Goal: Book appointment/travel/reservation

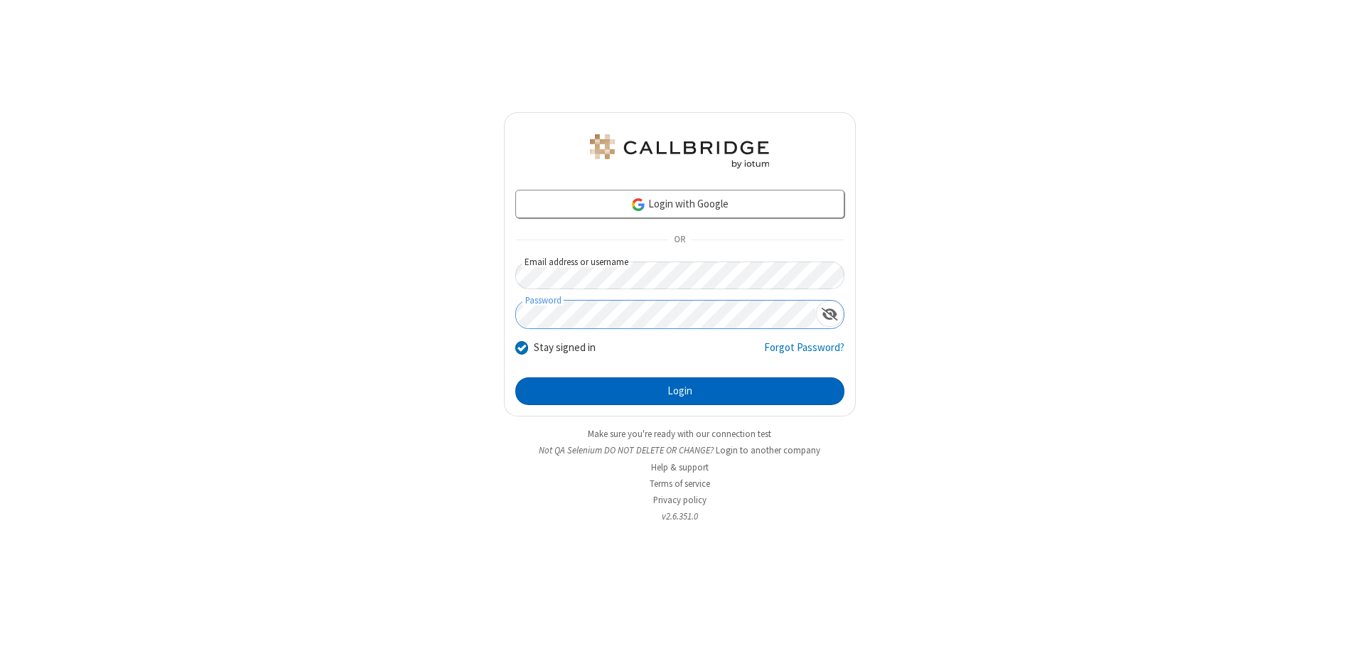
click at [679, 391] on button "Login" at bounding box center [679, 391] width 329 height 28
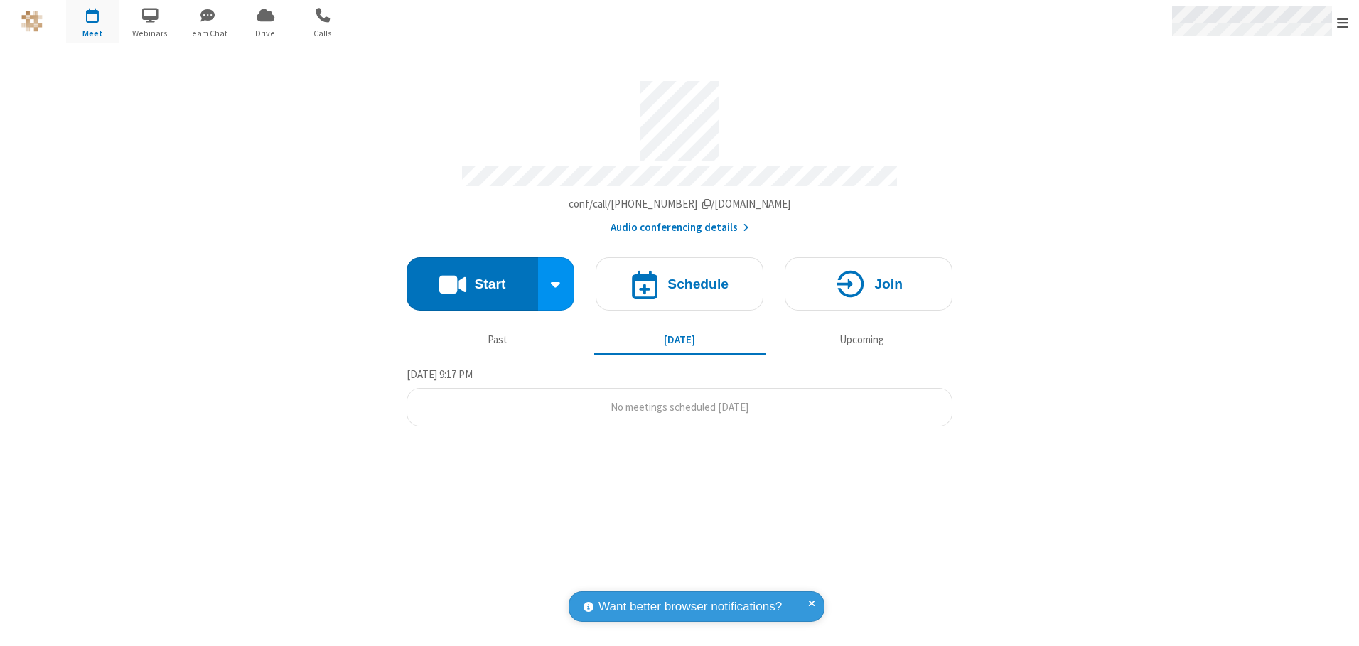
click at [1343, 22] on span "Open menu" at bounding box center [1342, 23] width 11 height 14
click at [92, 21] on span "button" at bounding box center [92, 15] width 53 height 24
click at [679, 279] on h4 "Schedule" at bounding box center [697, 284] width 61 height 14
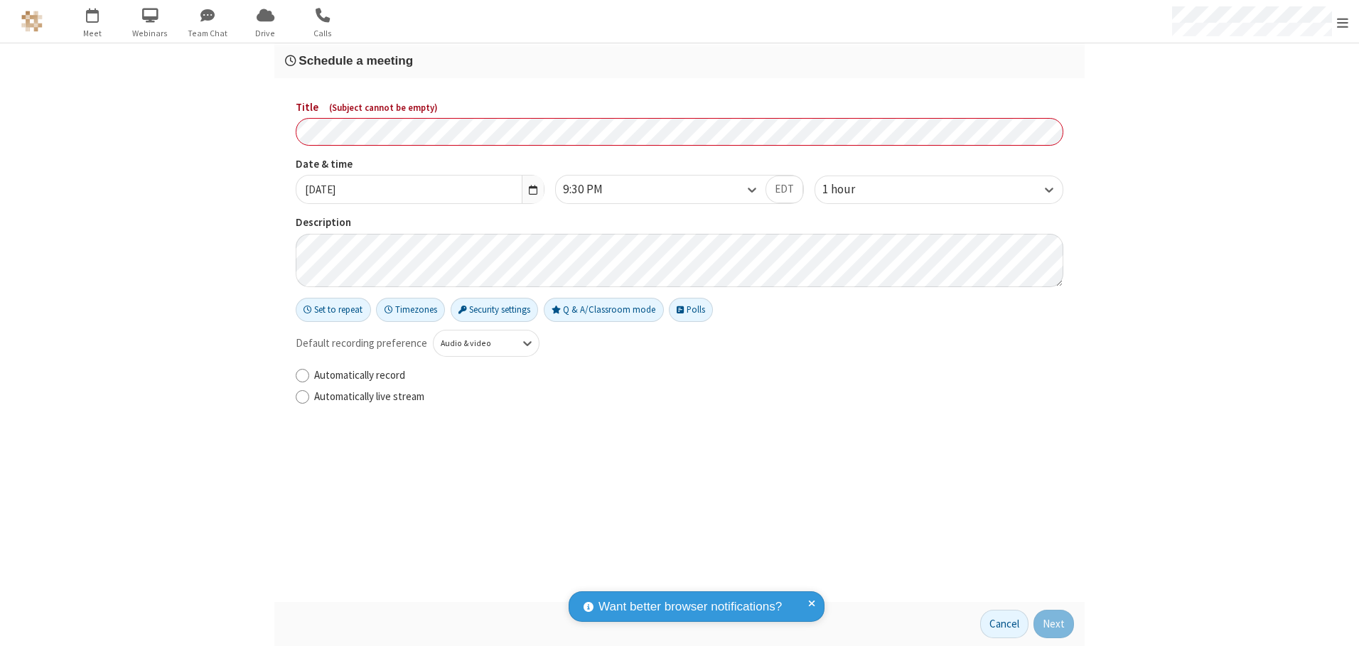
click at [679, 60] on h3 "Schedule a meeting" at bounding box center [679, 61] width 789 height 14
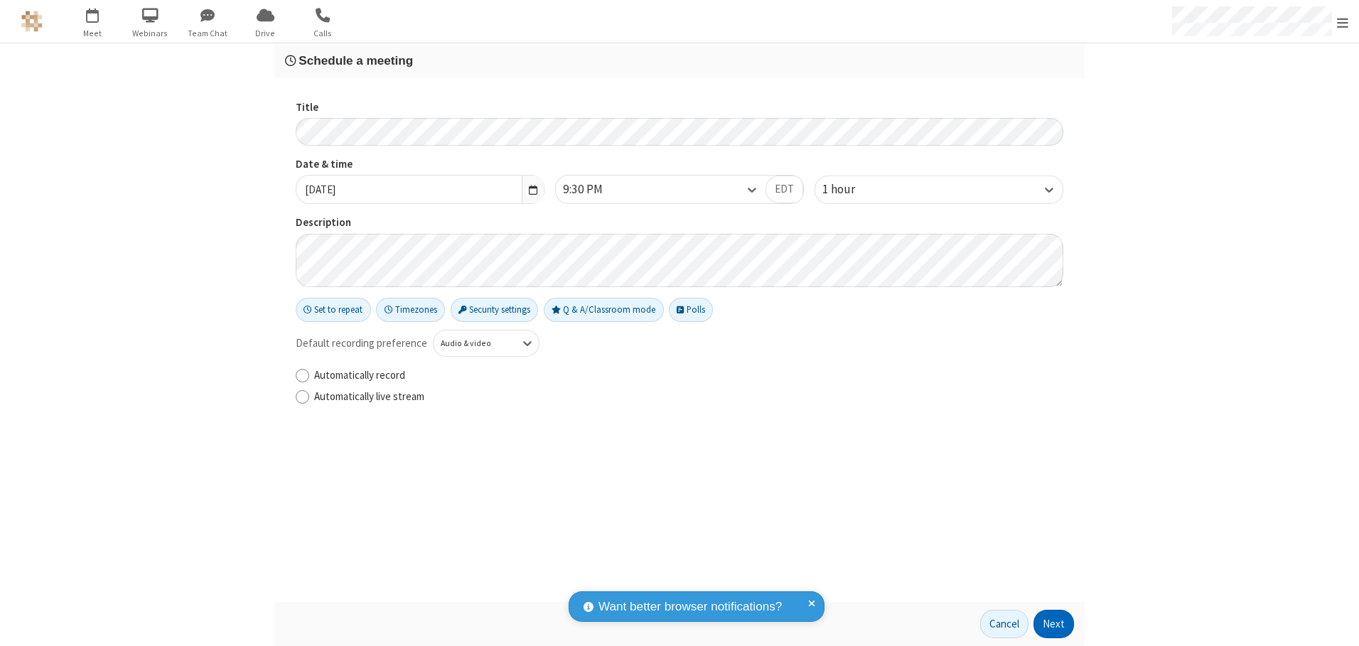
click at [1054, 624] on button "Next" at bounding box center [1053, 624] width 41 height 28
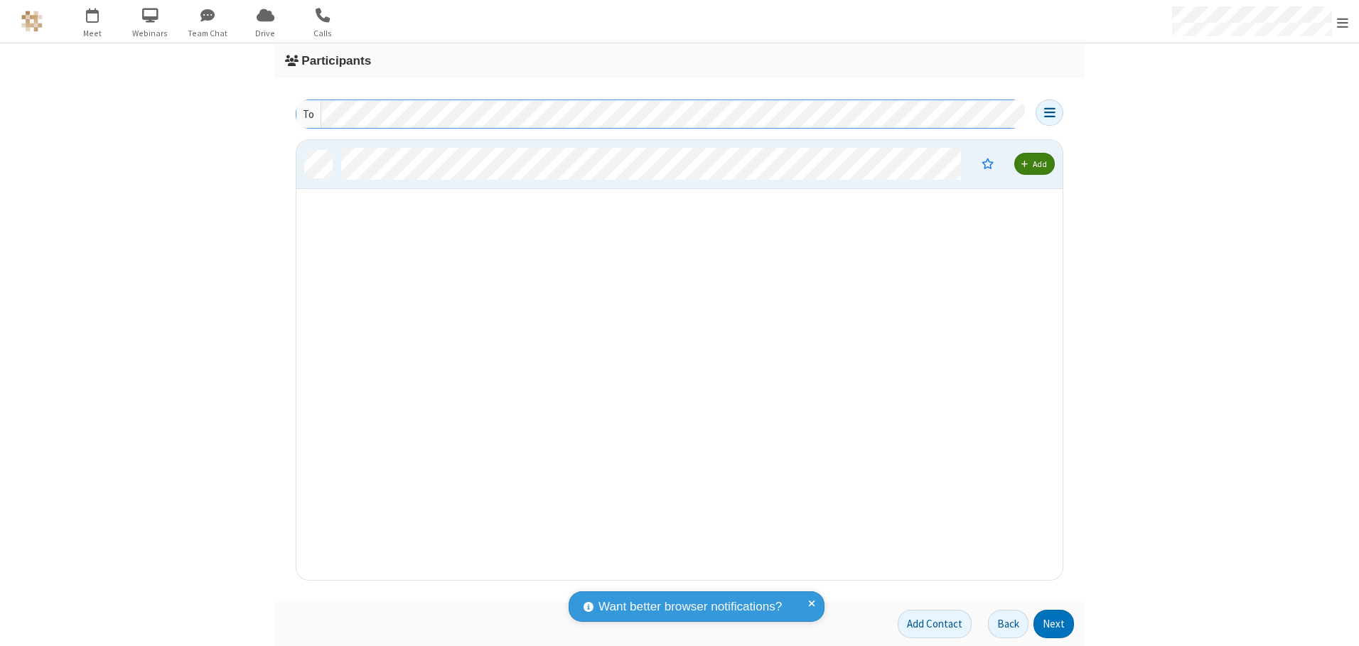
scroll to position [429, 756]
click at [1054, 624] on button "Next" at bounding box center [1053, 624] width 41 height 28
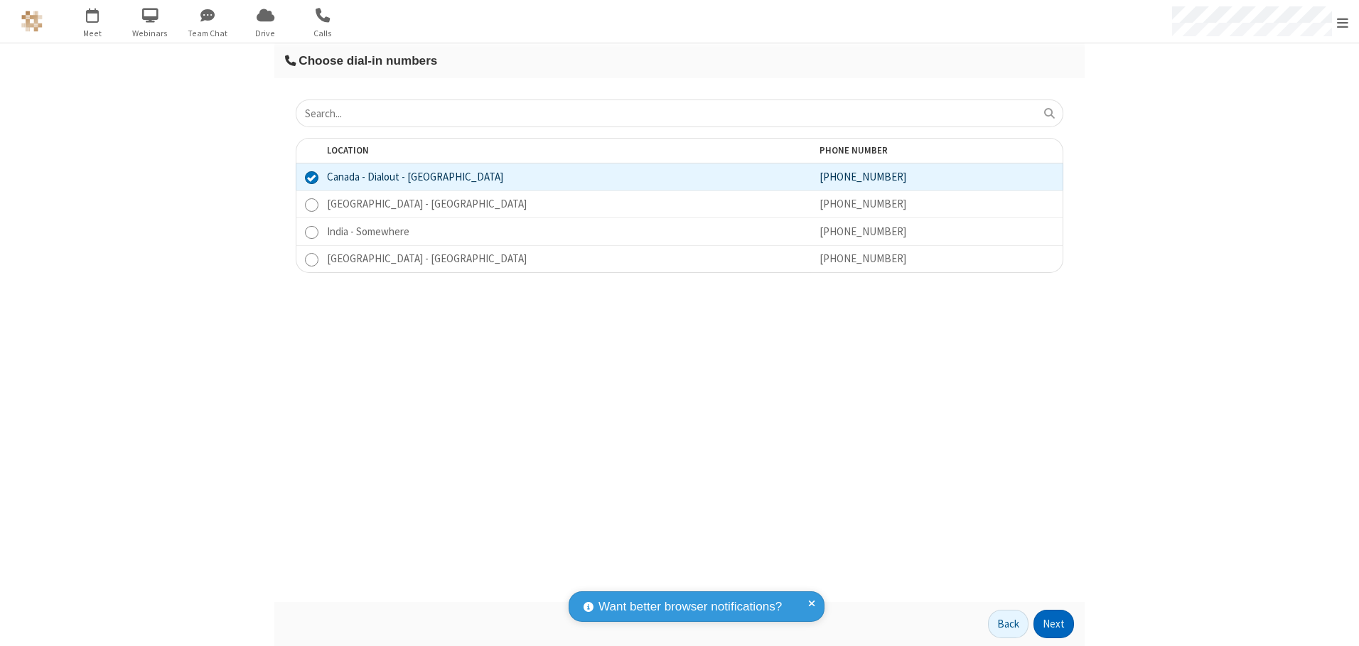
click at [1054, 624] on button "Next" at bounding box center [1053, 624] width 41 height 28
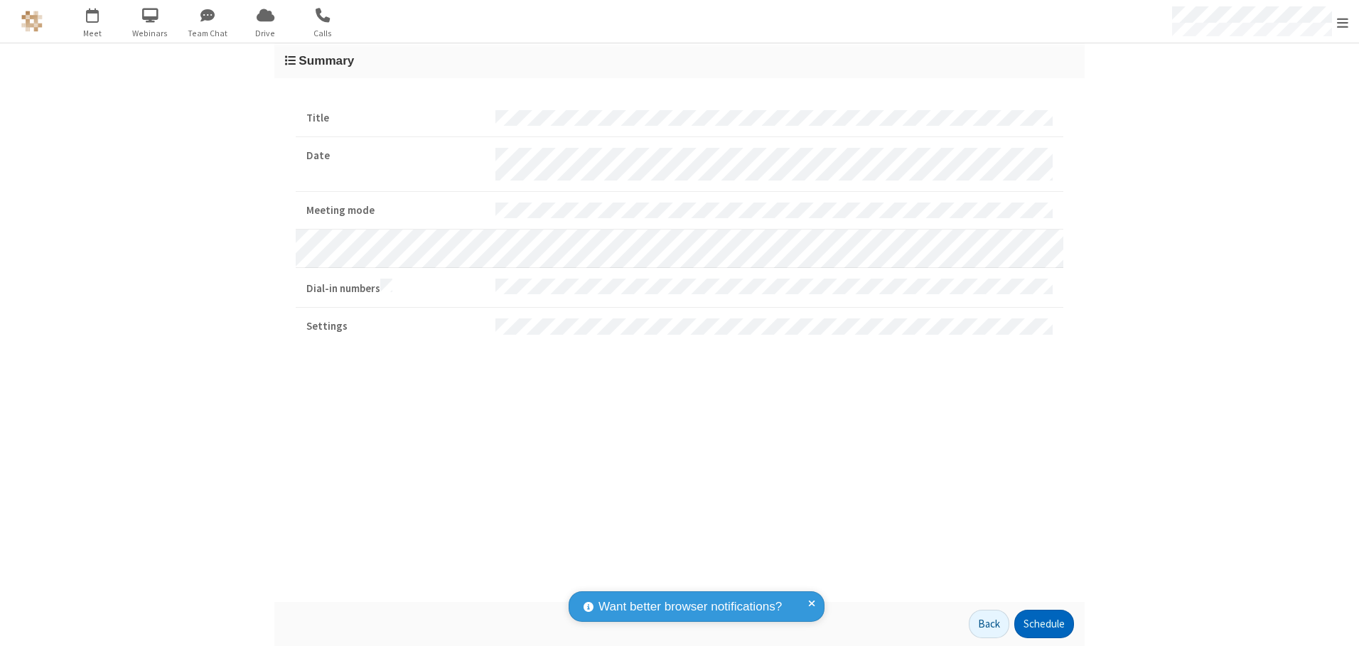
click at [1043, 624] on button "Schedule" at bounding box center [1044, 624] width 60 height 28
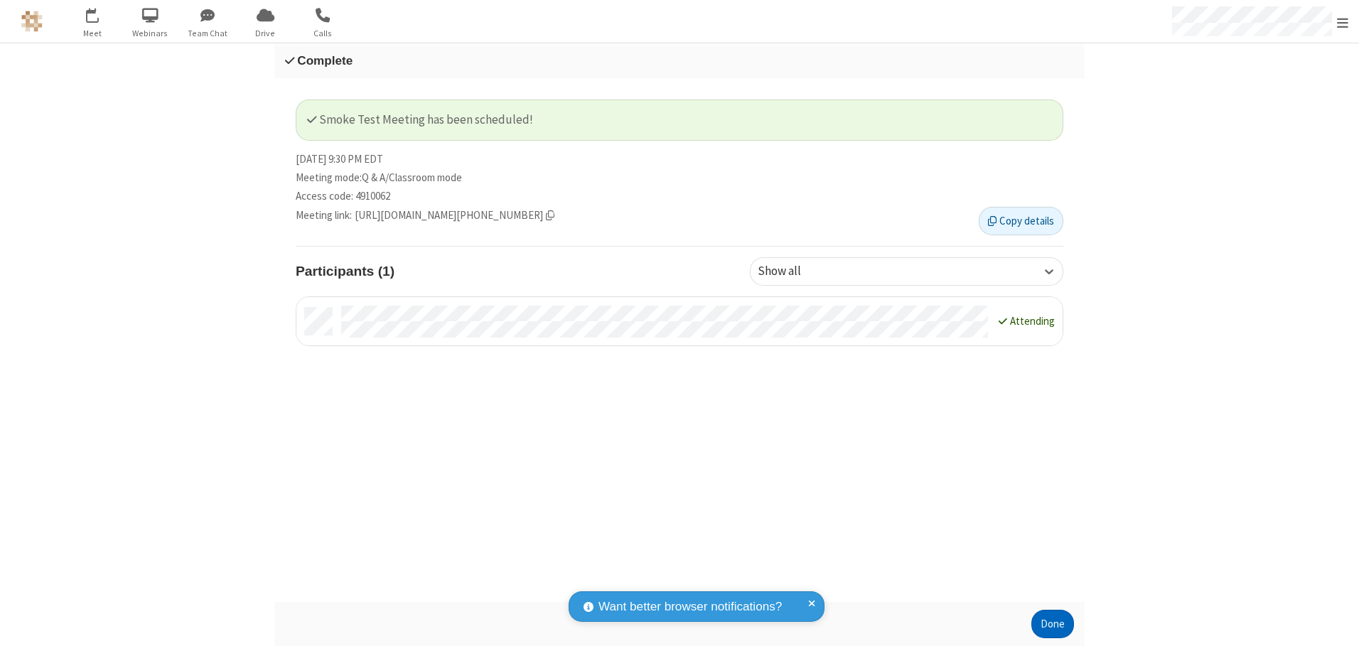
click at [1053, 624] on button "Done" at bounding box center [1052, 624] width 43 height 28
